Goal: Answer question/provide support

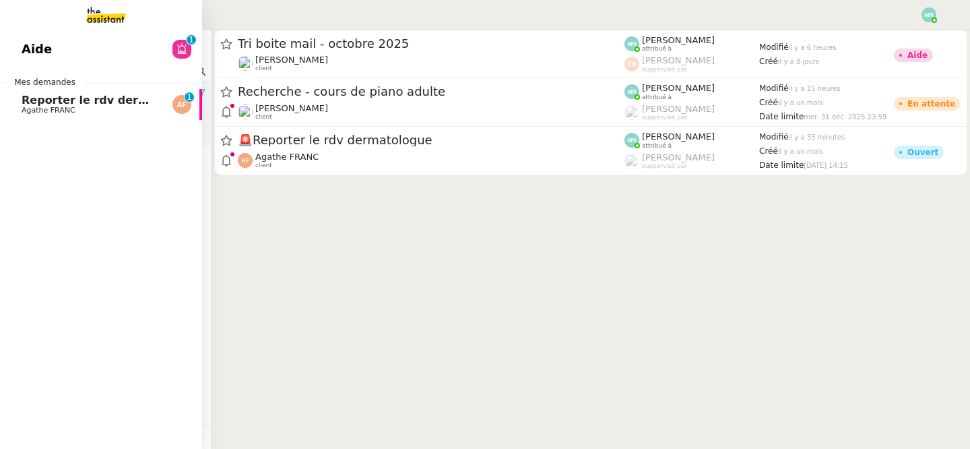
click at [52, 108] on span "Agathe FRANC" at bounding box center [49, 110] width 54 height 9
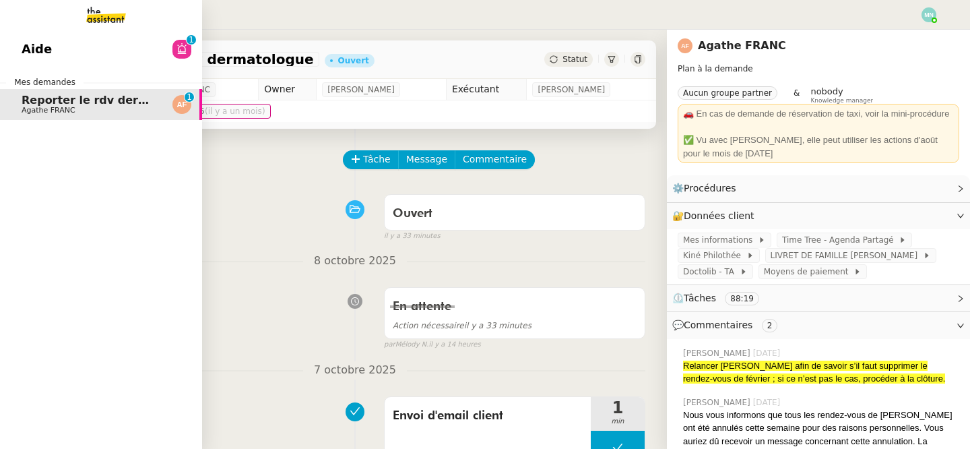
click at [60, 51] on link "Aide 0 1 2 3 4 5 6 7 8 9" at bounding box center [101, 49] width 202 height 31
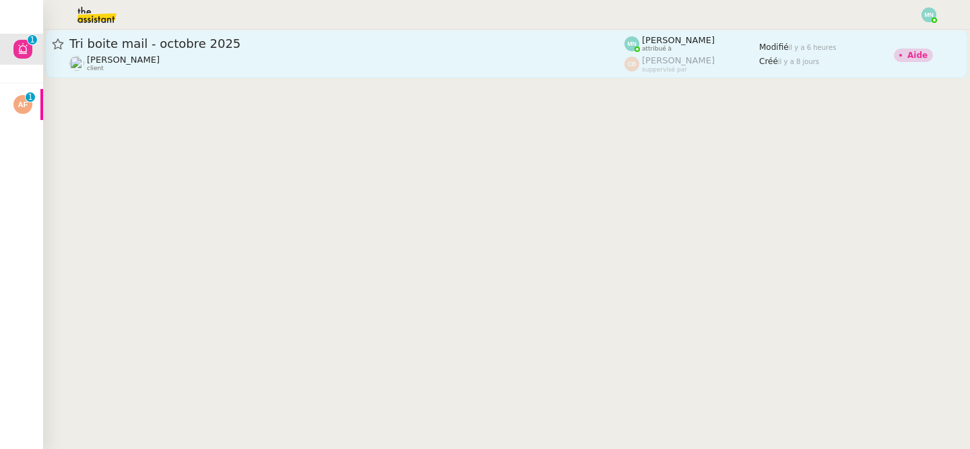
click at [224, 51] on div "Tri boite mail - octobre 2025" at bounding box center [346, 44] width 555 height 16
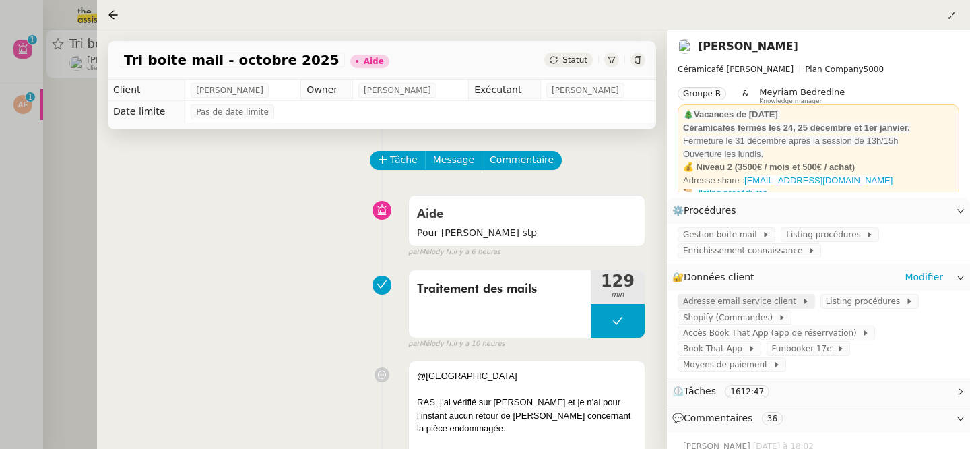
click at [727, 302] on span "Adresse email service client" at bounding box center [742, 300] width 119 height 13
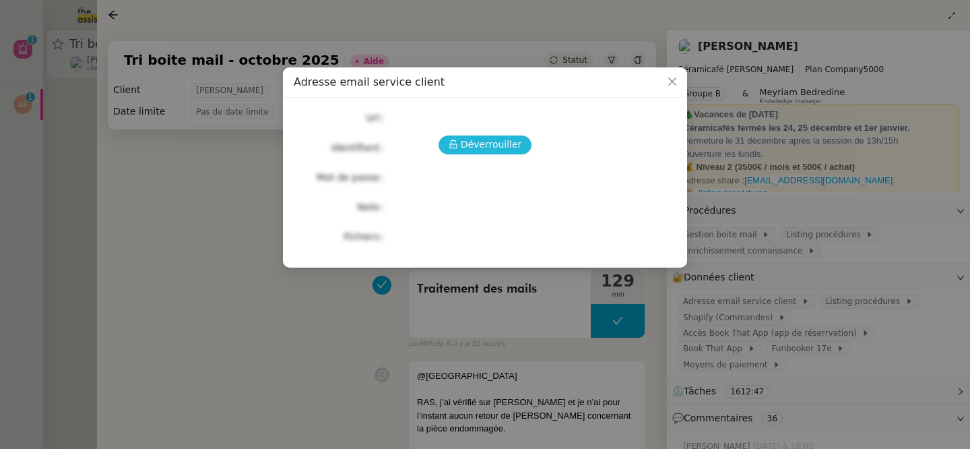
click at [494, 146] on span "Déverrouiller" at bounding box center [491, 144] width 61 height 15
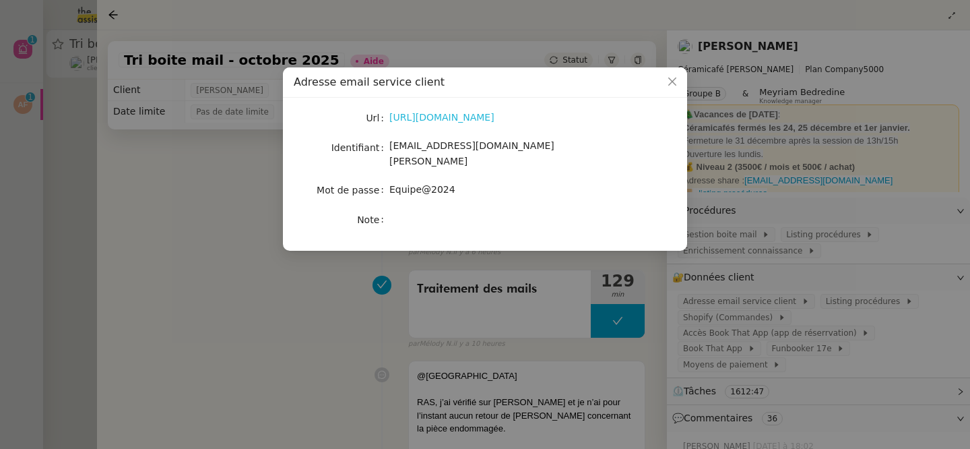
click at [454, 118] on link "[URL][DOMAIN_NAME]" at bounding box center [441, 117] width 105 height 11
click at [673, 81] on icon "Close" at bounding box center [672, 81] width 8 height 8
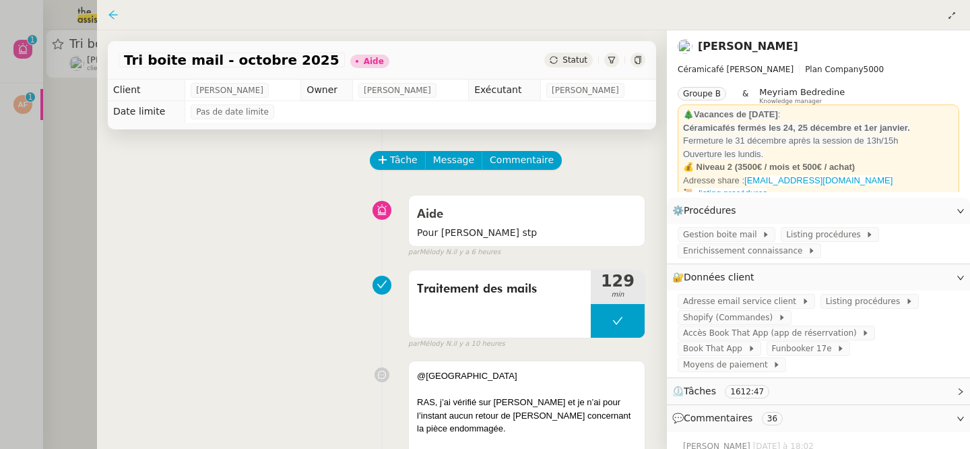
click at [115, 19] on icon at bounding box center [113, 14] width 11 height 11
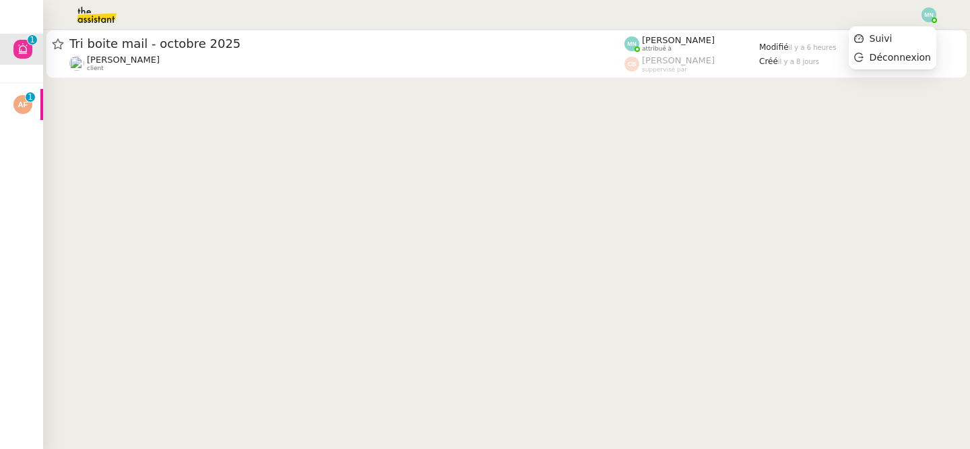
click at [936, 16] on img at bounding box center [928, 14] width 15 height 15
click at [912, 36] on li "Suivi" at bounding box center [893, 38] width 88 height 19
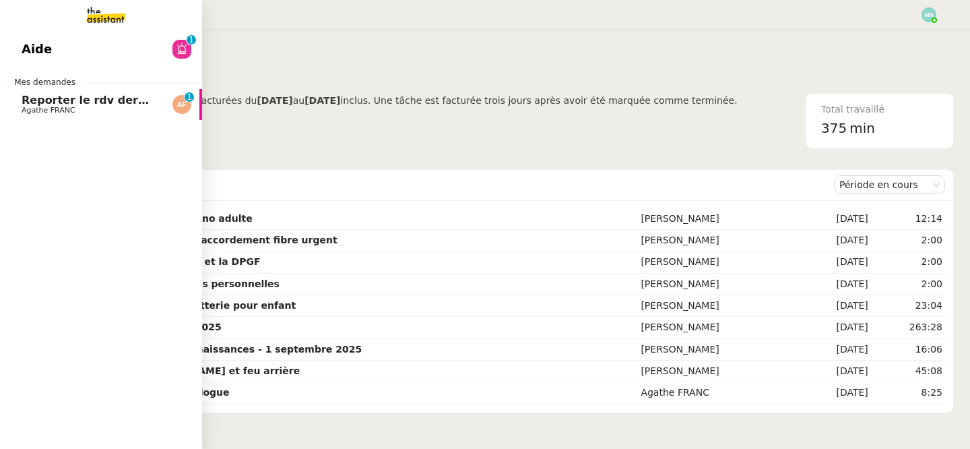
click at [4, 108] on link "Reporter le rdv dermatologue Agathe FRANC 0 1 2 3 4 5 6 7 8 9" at bounding box center [101, 104] width 202 height 31
